Goal: Navigation & Orientation: Find specific page/section

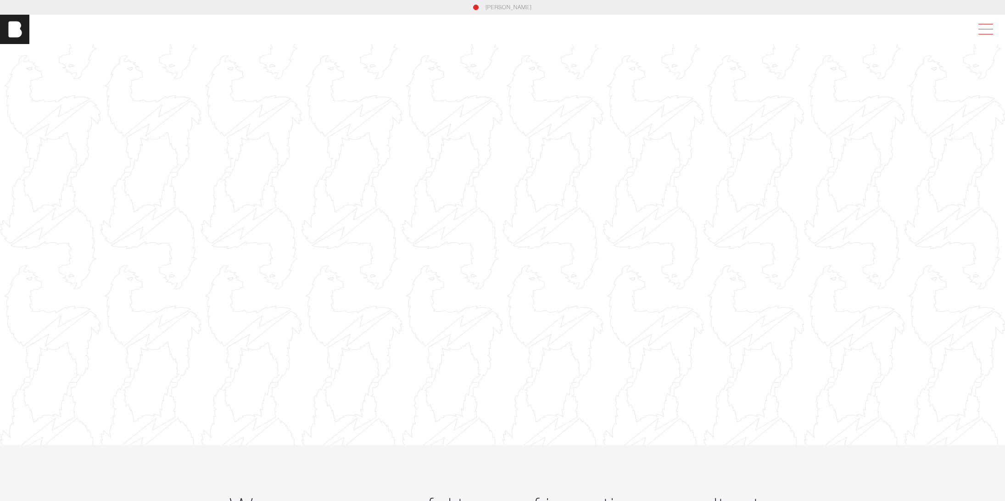
click at [989, 31] on span at bounding box center [984, 29] width 21 height 17
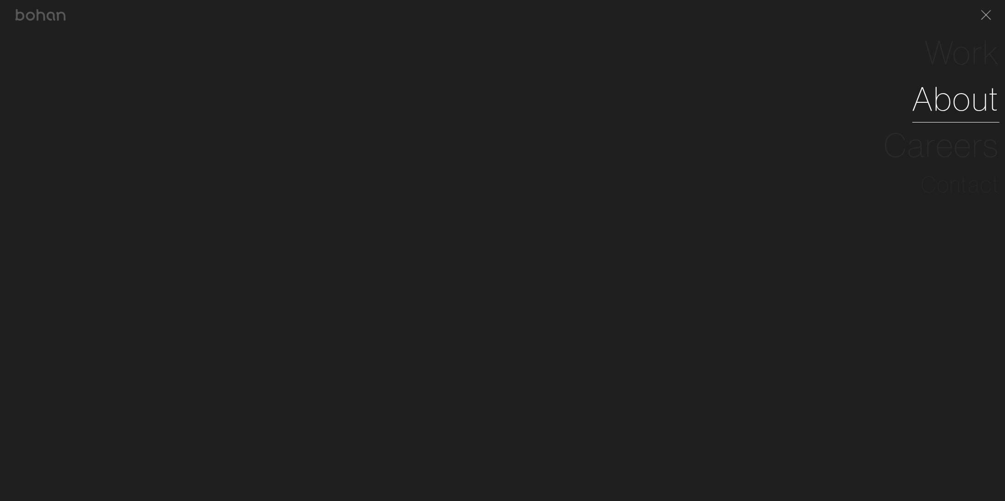
click at [934, 92] on link "About" at bounding box center [956, 99] width 87 height 46
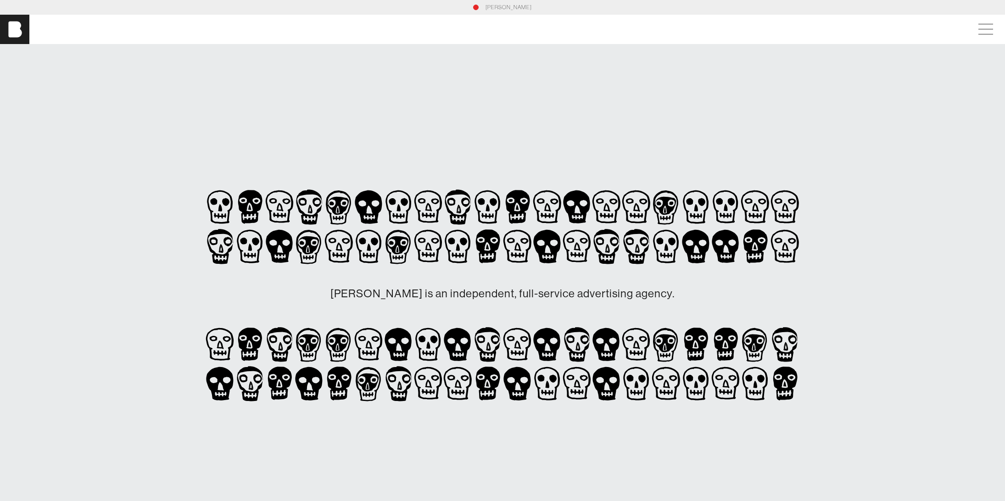
click at [505, 8] on link "[PERSON_NAME]" at bounding box center [509, 7] width 46 height 8
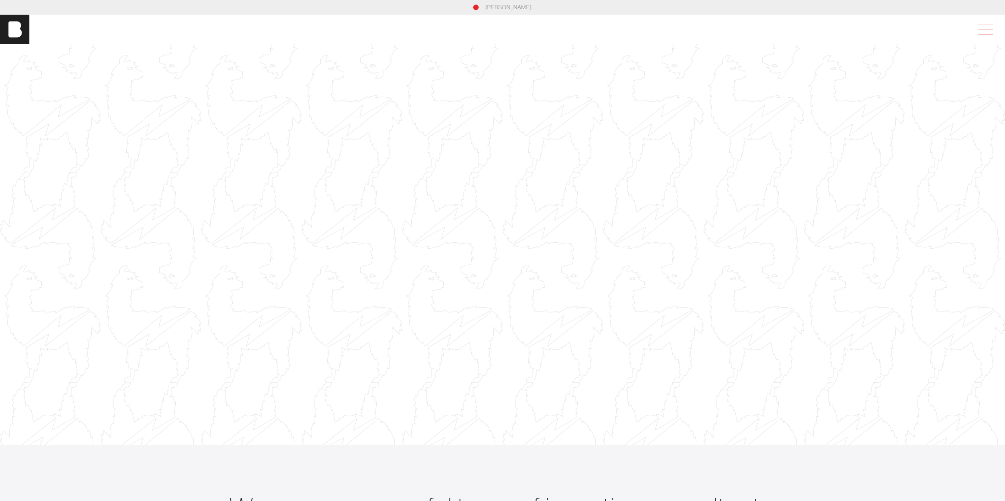
click at [987, 28] on span at bounding box center [984, 29] width 21 height 17
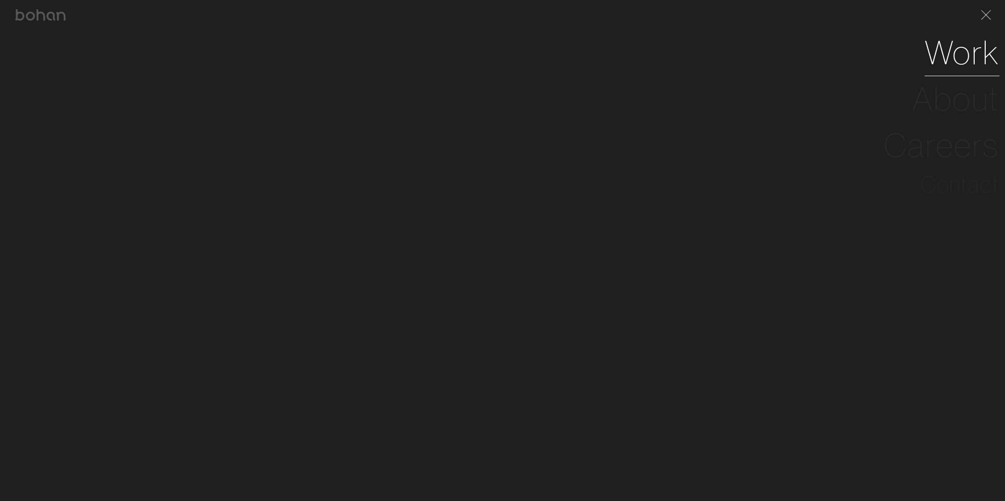
click at [952, 48] on link "Work" at bounding box center [962, 52] width 75 height 46
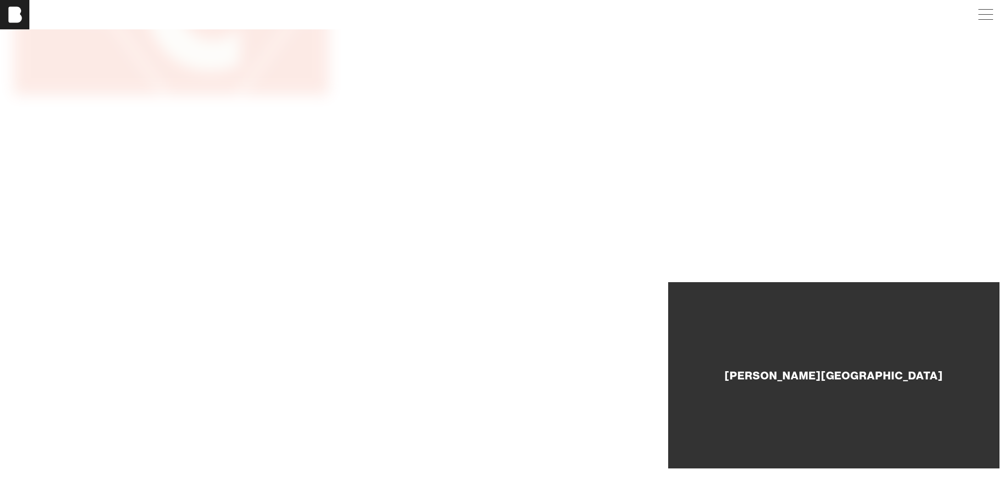
scroll to position [400, 0]
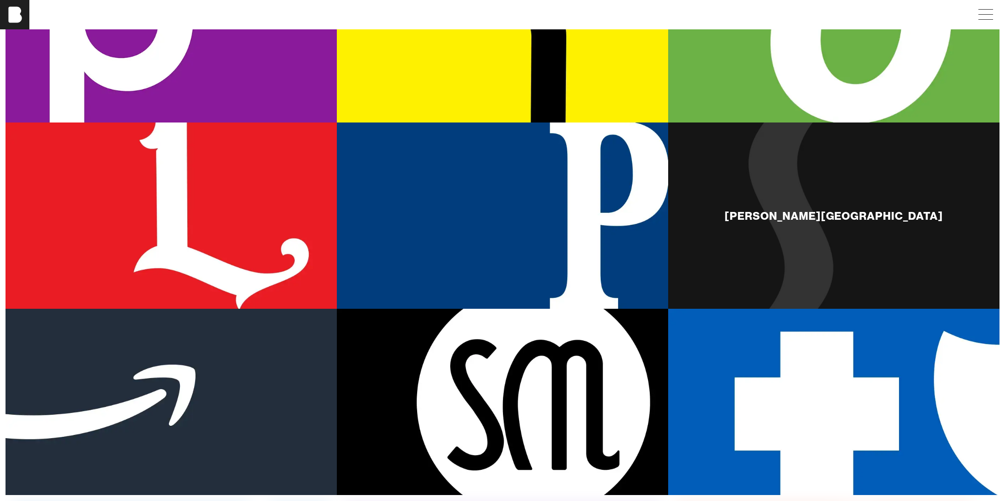
click at [842, 247] on div "Frist Art Museum" at bounding box center [833, 216] width 331 height 186
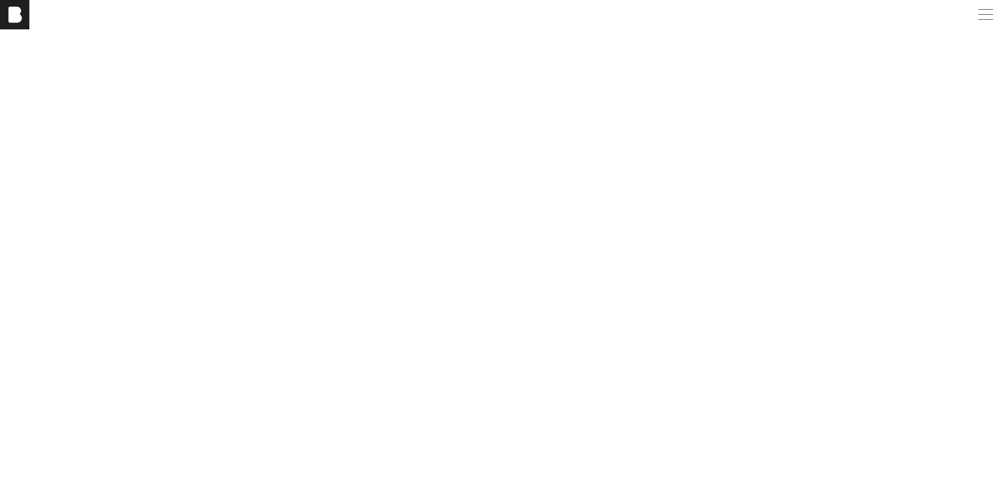
scroll to position [2853, 0]
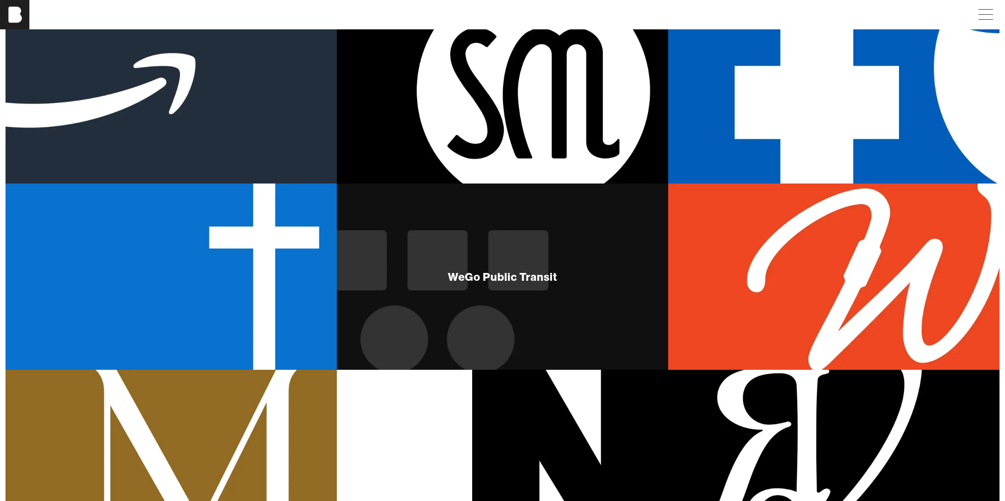
scroll to position [746, 0]
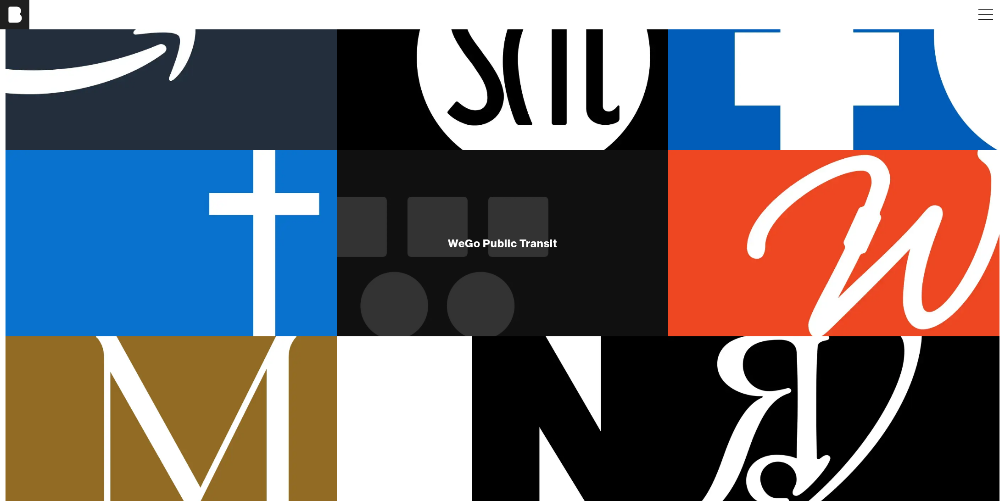
click at [492, 247] on div "WeGo Public Transit" at bounding box center [502, 243] width 109 height 11
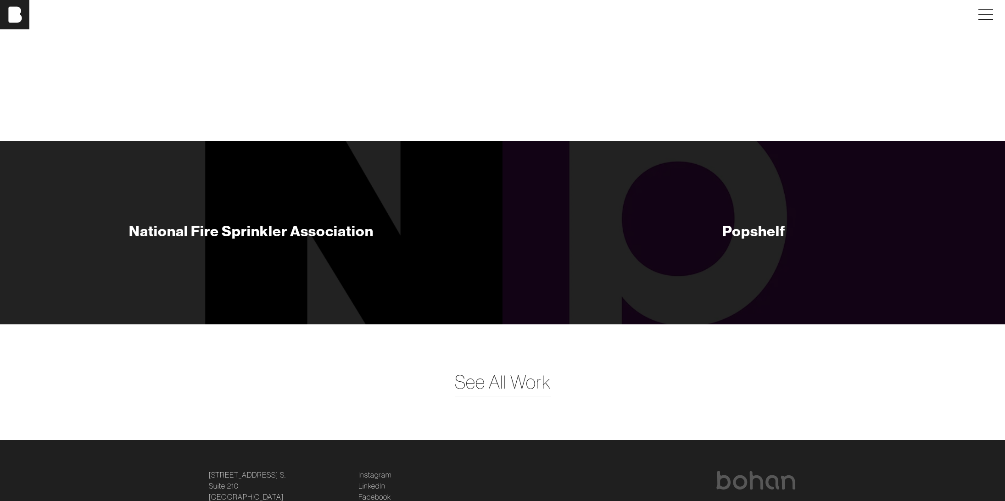
scroll to position [3719, 0]
